Goal: Task Accomplishment & Management: Complete application form

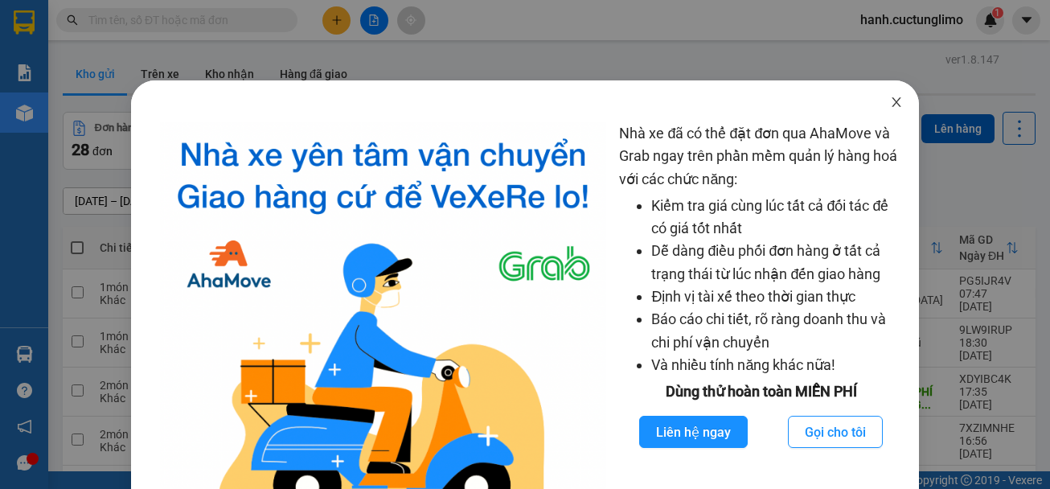
click at [888, 94] on span "Close" at bounding box center [896, 102] width 45 height 45
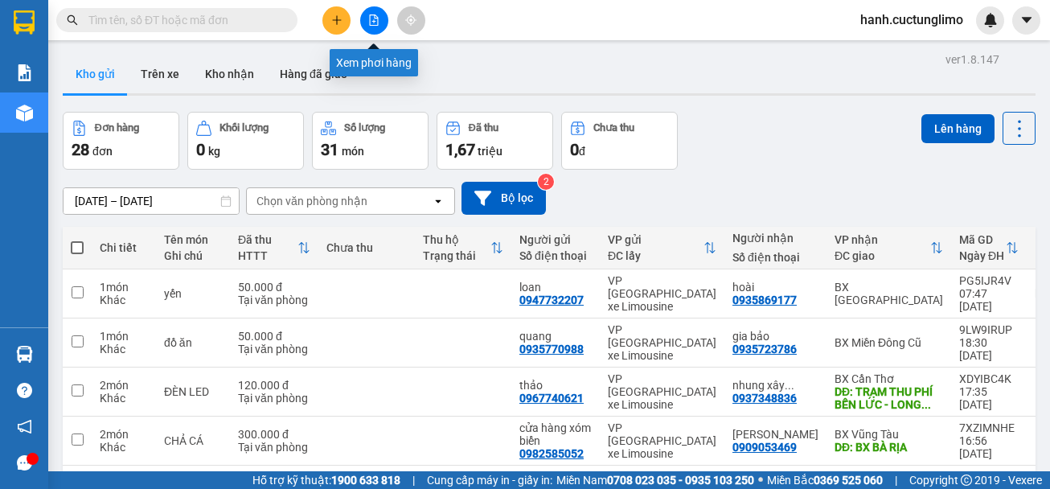
click at [338, 14] on button at bounding box center [336, 20] width 28 height 28
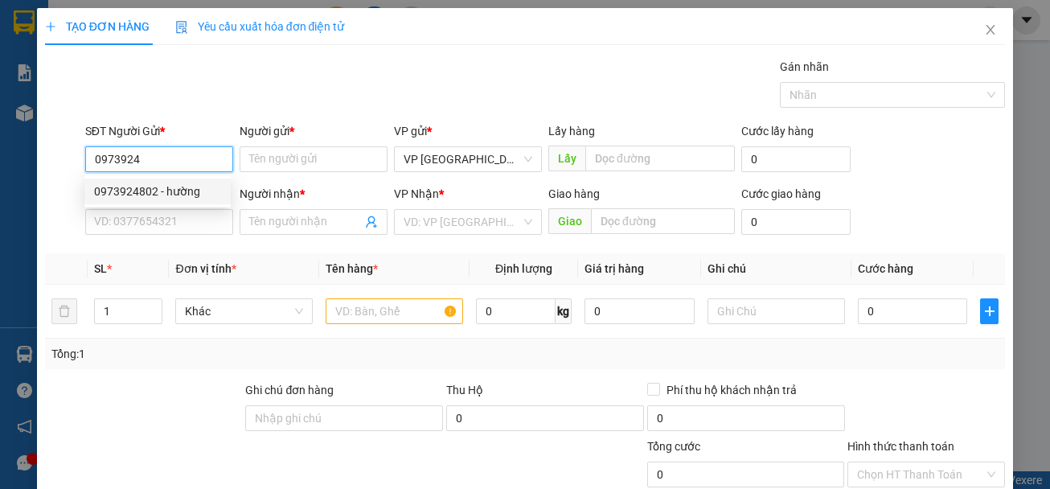
click at [186, 190] on div "0973924802 - hường" at bounding box center [157, 192] width 127 height 18
type input "0973924802"
type input "hường"
type input "0385990043"
type input "Minh"
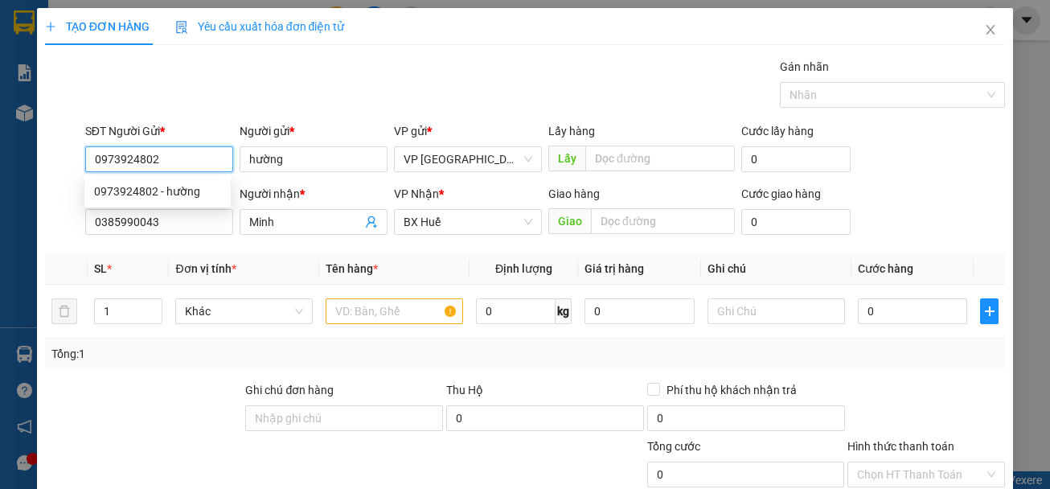
type input "50.000"
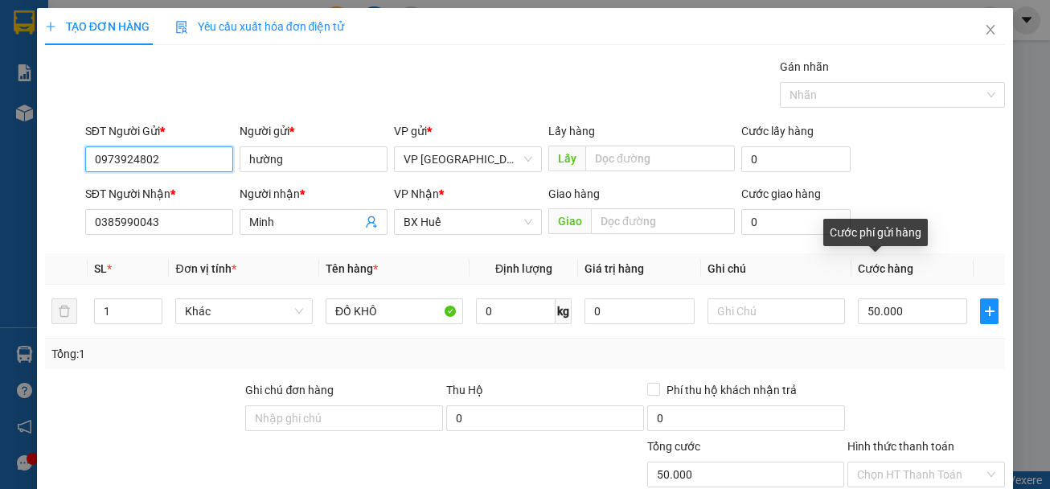
type input "0973924802"
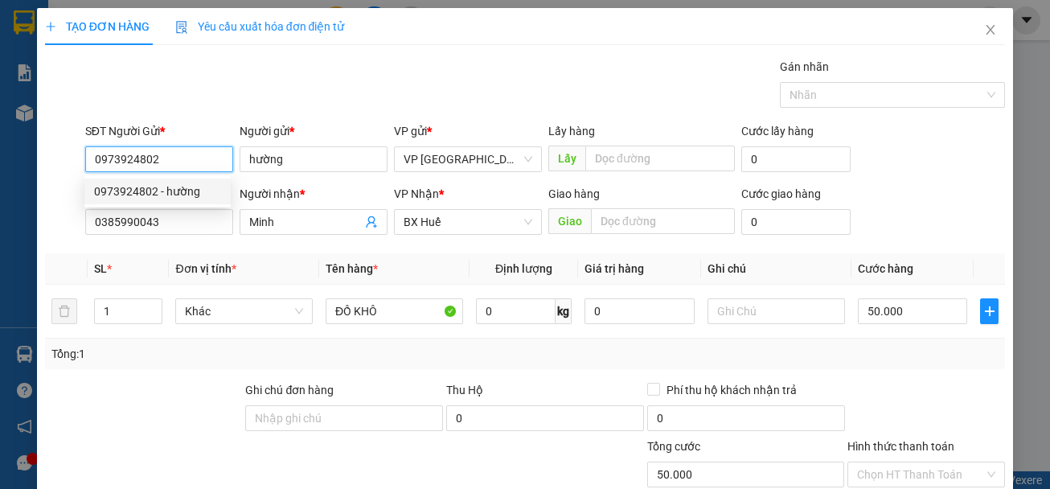
scroll to position [156, 0]
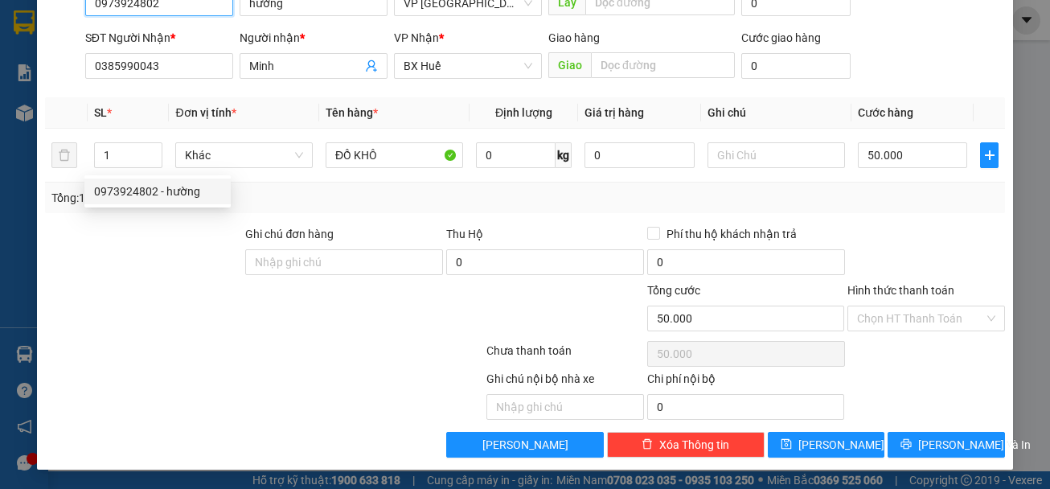
click at [142, 3] on input "0973924802" at bounding box center [159, 3] width 148 height 26
click at [933, 323] on input "Hình thức thanh toán" at bounding box center [920, 318] width 127 height 24
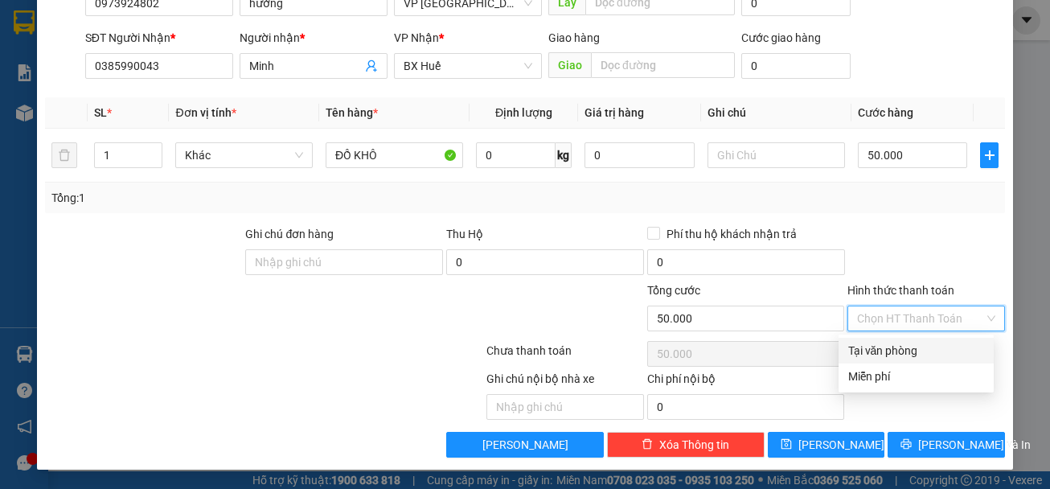
click at [901, 355] on div "Tại văn phòng" at bounding box center [916, 351] width 136 height 18
type input "0"
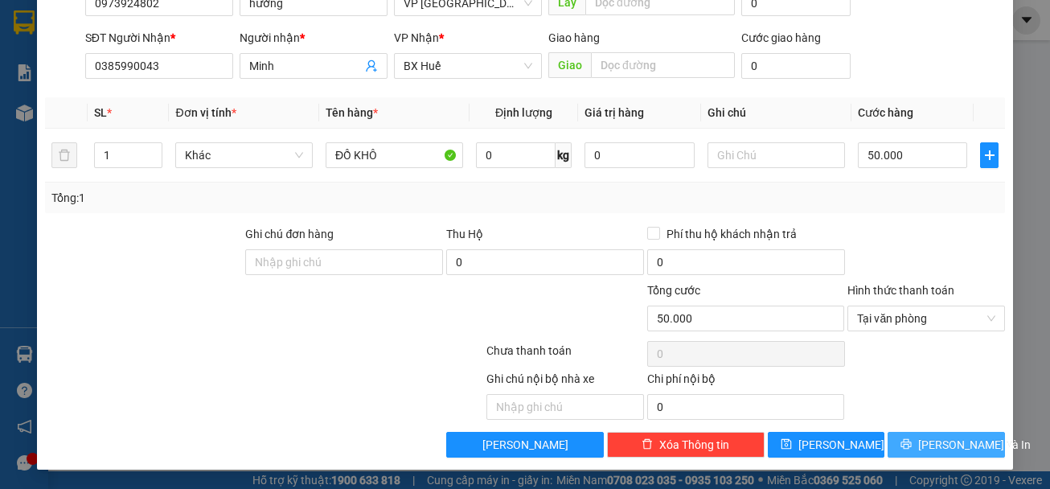
click at [937, 444] on span "[PERSON_NAME] và In" at bounding box center [974, 445] width 113 height 18
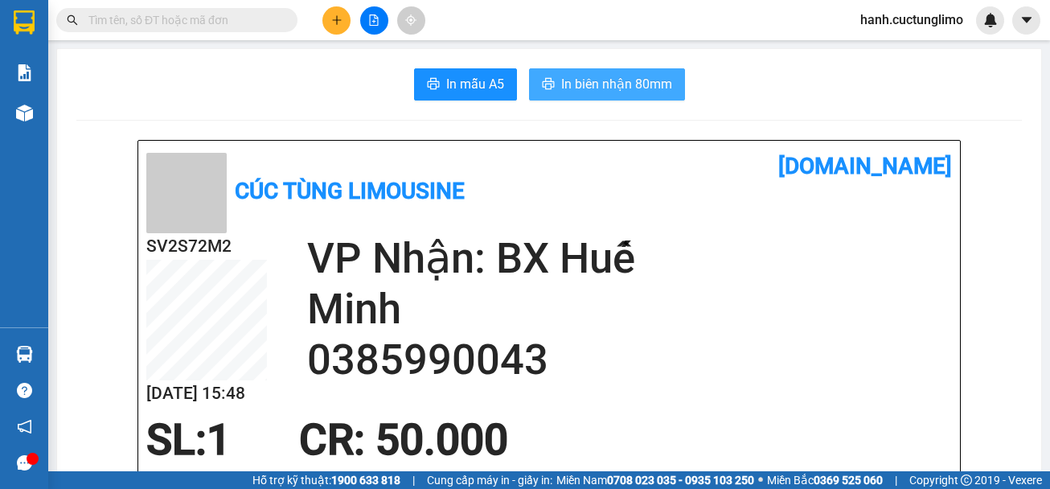
click at [579, 80] on span "In biên nhận 80mm" at bounding box center [616, 84] width 111 height 20
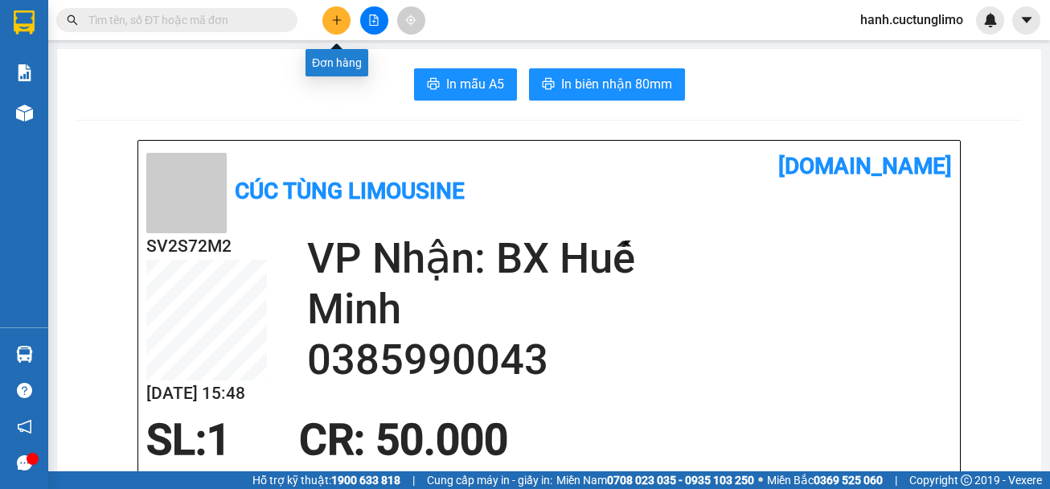
click at [341, 18] on icon "plus" at bounding box center [336, 19] width 11 height 11
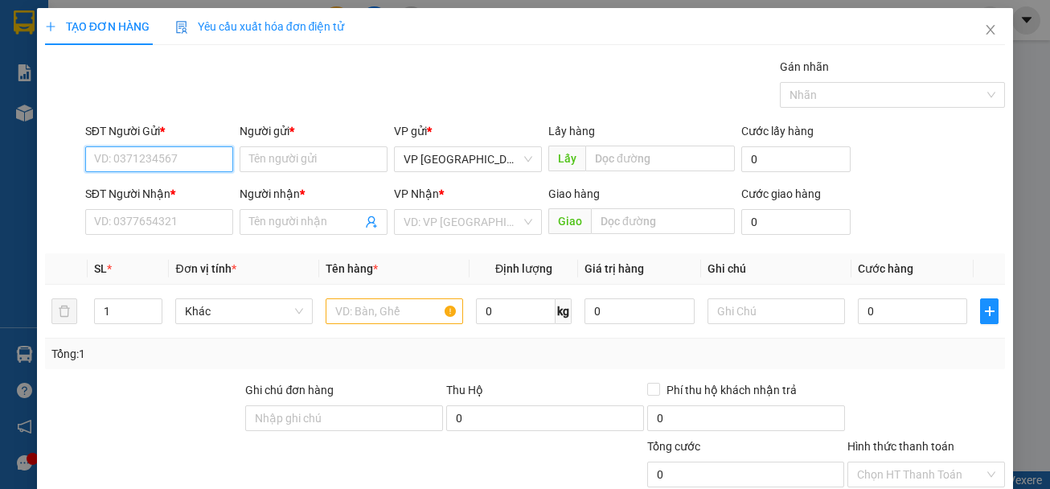
paste input "0973924802"
type input "0973924802"
click at [183, 159] on input "0973924802" at bounding box center [159, 159] width 148 height 26
click at [173, 190] on div "0973924802 - hường" at bounding box center [157, 192] width 127 height 18
type input "hường"
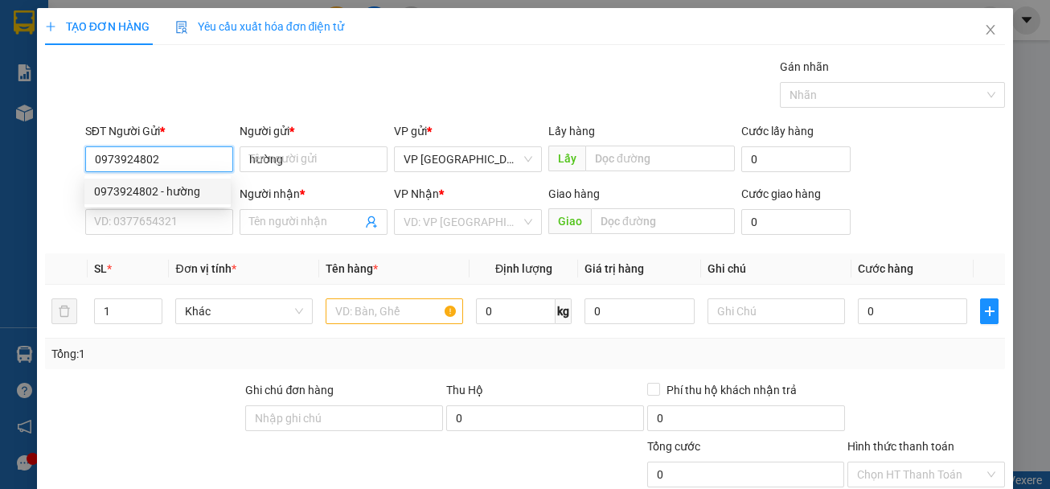
type input "0385990043"
type input "Minh"
type input "50.000"
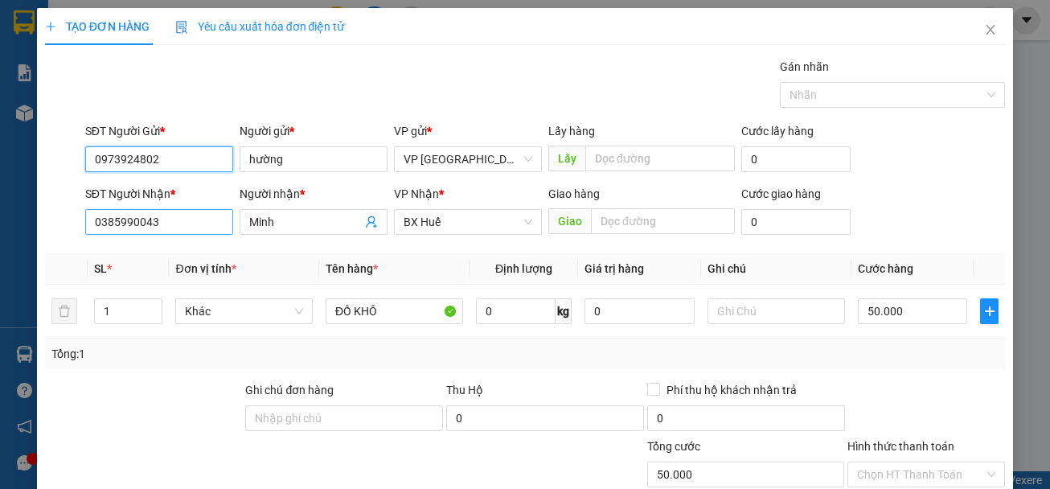
type input "0973924802"
drag, startPoint x: 174, startPoint y: 220, endPoint x: 4, endPoint y: 232, distance: 170.1
click at [19, 228] on div "TẠO ĐƠN HÀNG Yêu cầu xuất hóa đơn điện tử Transit Pickup Surcharge Ids Transit …" at bounding box center [525, 244] width 1050 height 489
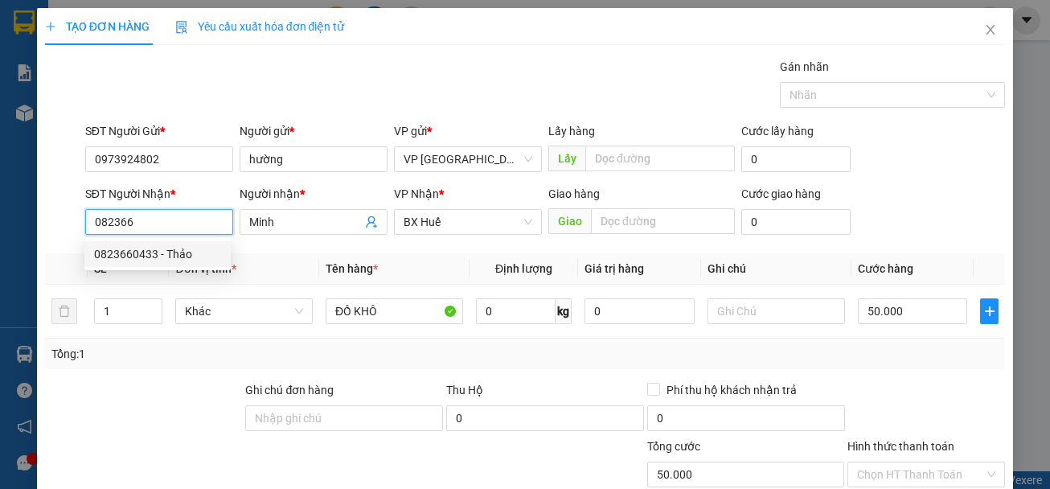
click at [190, 257] on div "0823660433 - Thảo" at bounding box center [157, 254] width 127 height 18
type input "0823660433"
type input "Thảo"
type input "40.000"
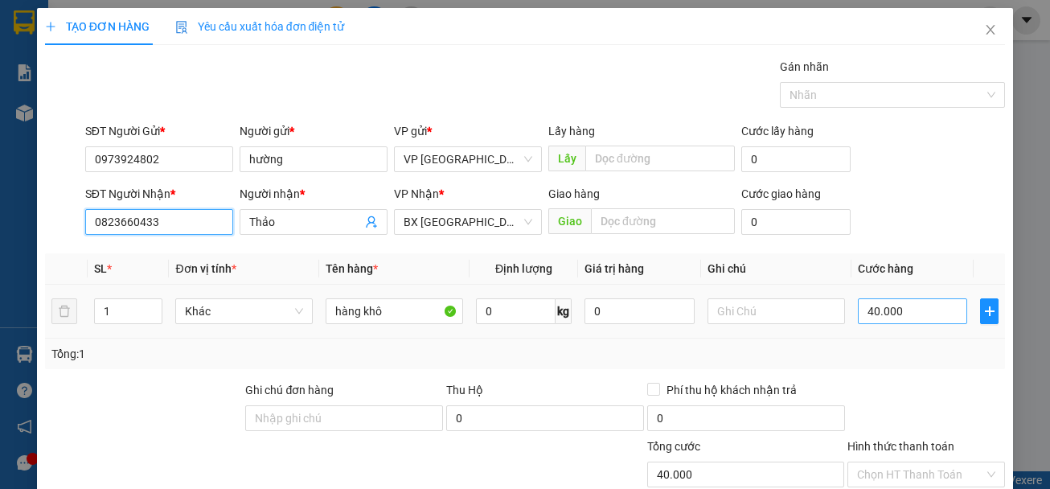
type input "0823660433"
type input "0"
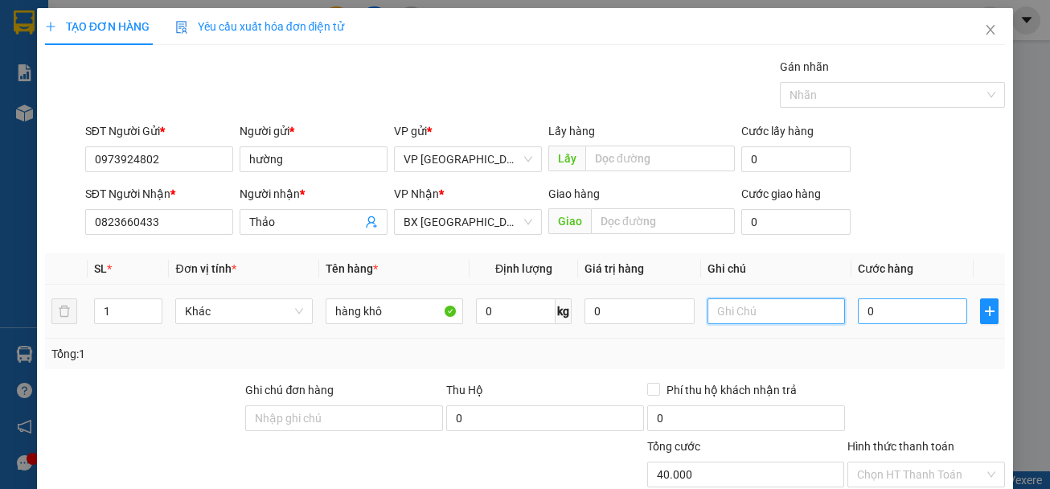
type input "0"
type input "5000"
click at [791, 309] on input "5000" at bounding box center [777, 311] width 138 height 26
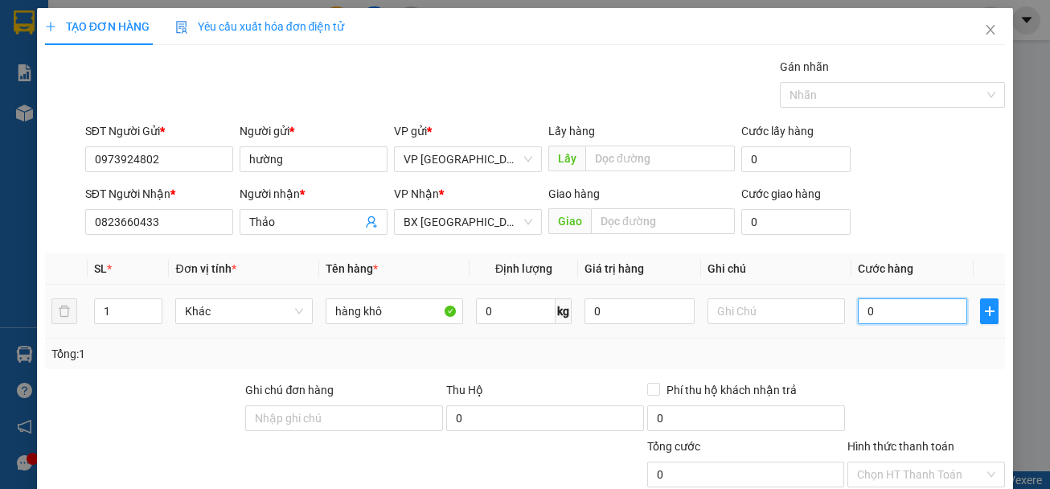
click at [869, 323] on input "0" at bounding box center [913, 311] width 110 height 26
type input "5"
type input "50"
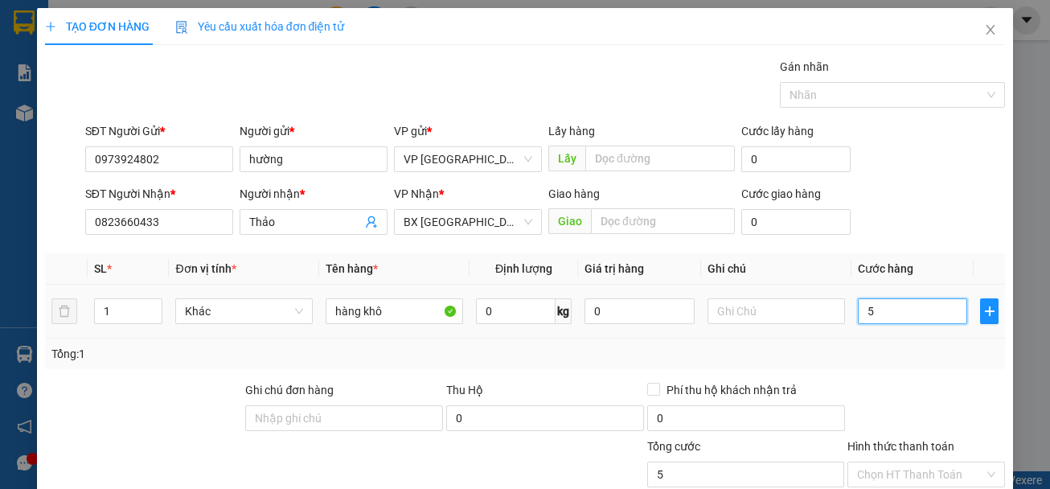
type input "50"
type input "500"
type input "5.000"
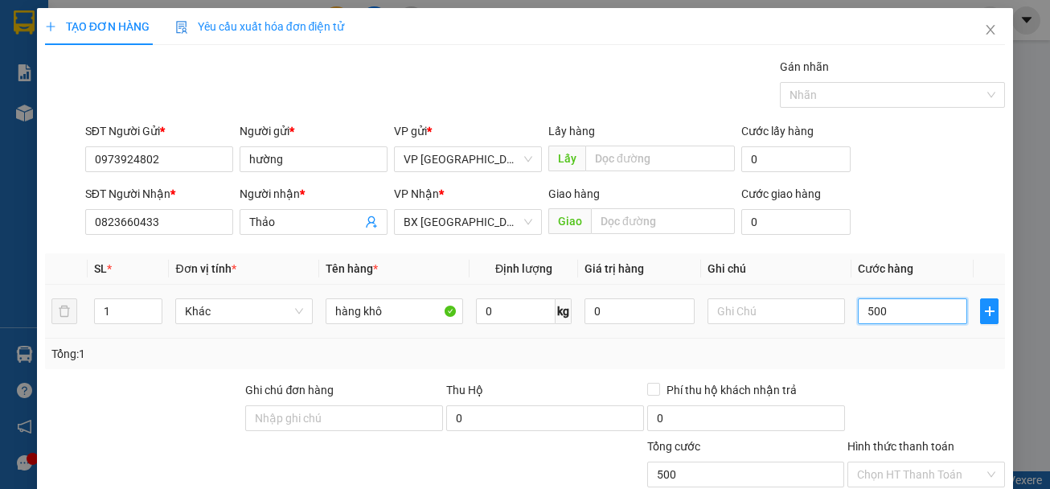
type input "5.000"
type input "50.000"
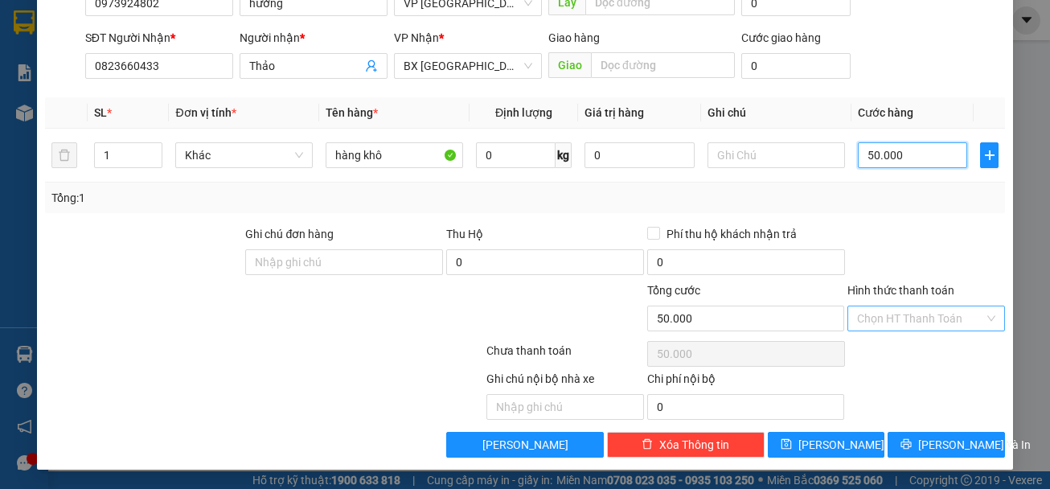
type input "50.000"
click at [928, 312] on input "Hình thức thanh toán" at bounding box center [920, 318] width 127 height 24
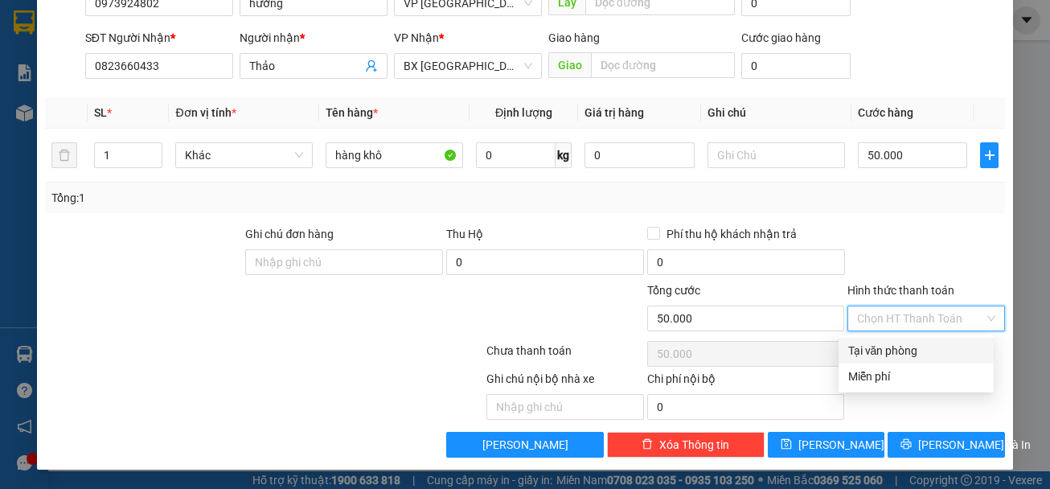
drag, startPoint x: 916, startPoint y: 347, endPoint x: 932, endPoint y: 400, distance: 56.2
click at [914, 347] on div "Tại văn phòng" at bounding box center [916, 351] width 136 height 18
type input "0"
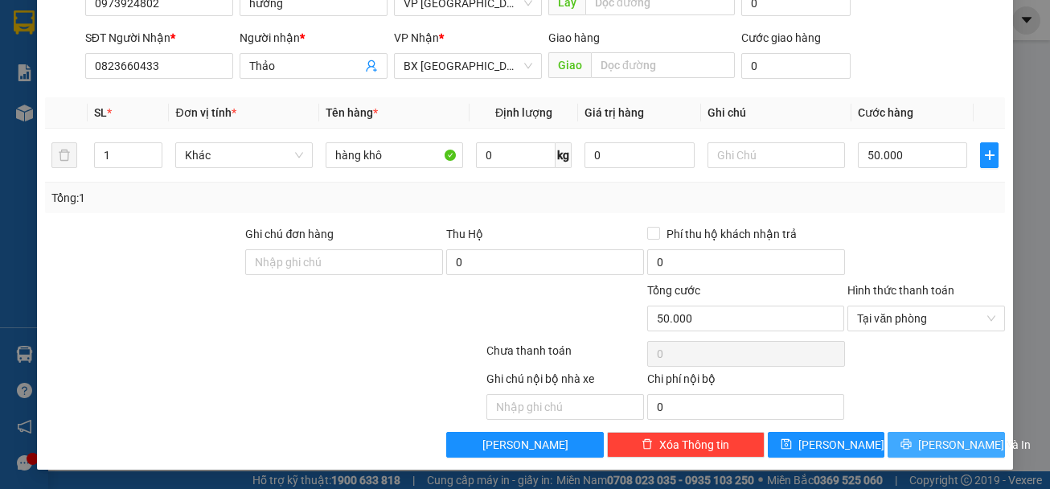
click at [951, 454] on button "[PERSON_NAME] và In" at bounding box center [946, 445] width 117 height 26
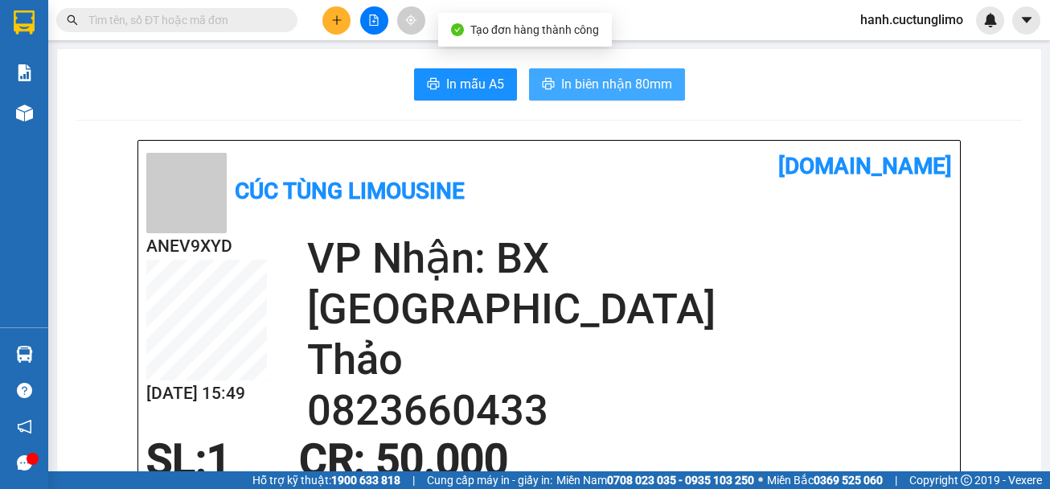
click at [611, 73] on button "In biên nhận 80mm" at bounding box center [607, 84] width 156 height 32
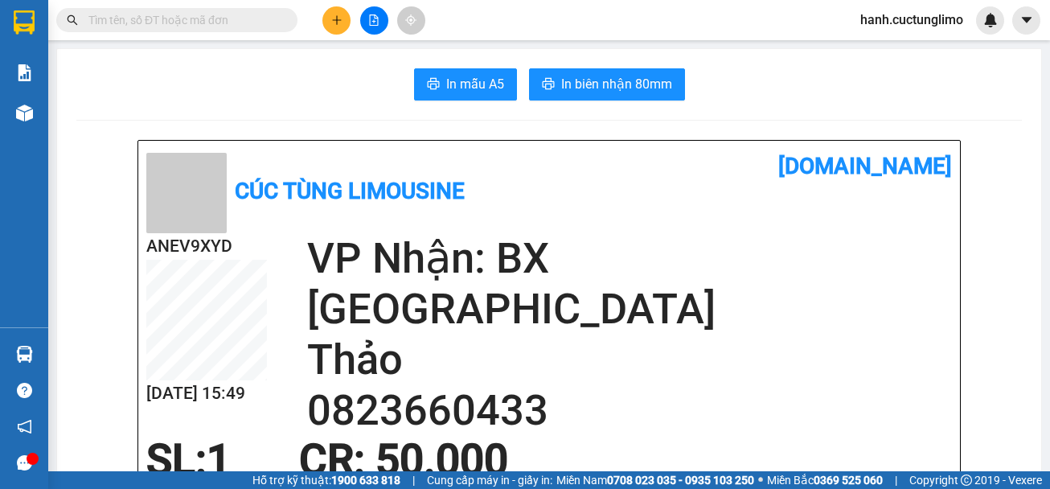
click at [606, 3] on div "Kết quả tìm kiếm ( 0 ) Bộ lọc No Data hanh.cuctunglimo" at bounding box center [525, 20] width 1050 height 40
